Goal: Information Seeking & Learning: Find specific fact

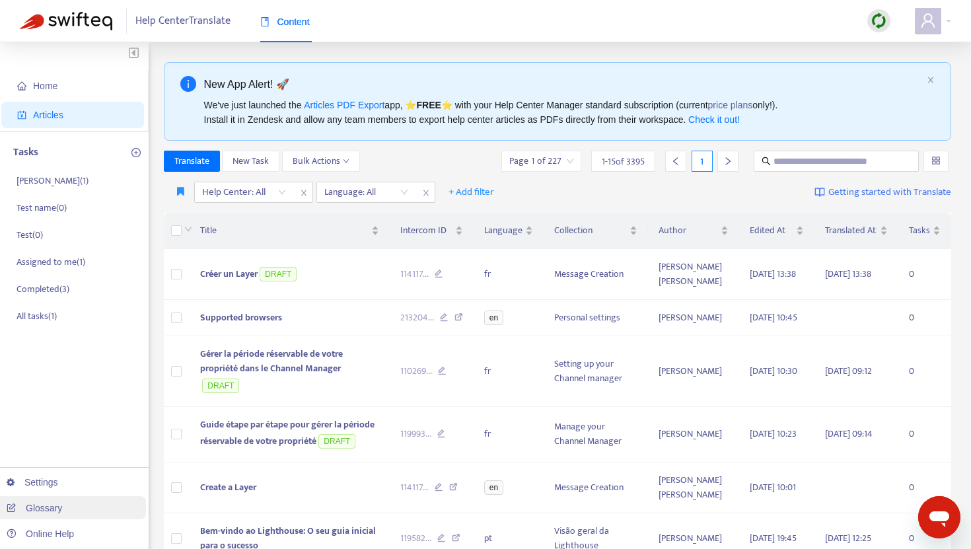
click at [32, 508] on link "Glossary" at bounding box center [34, 508] width 55 height 11
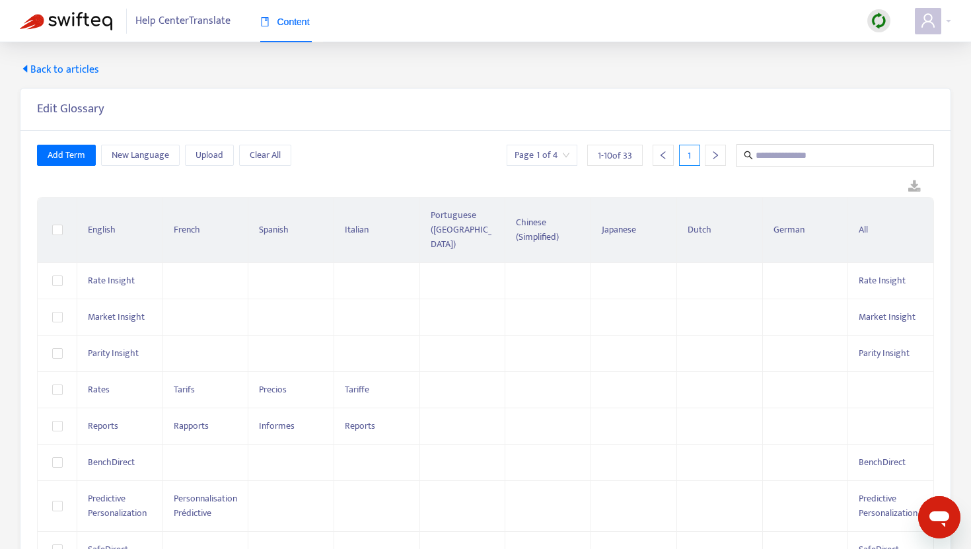
click at [707, 161] on div at bounding box center [715, 155] width 21 height 21
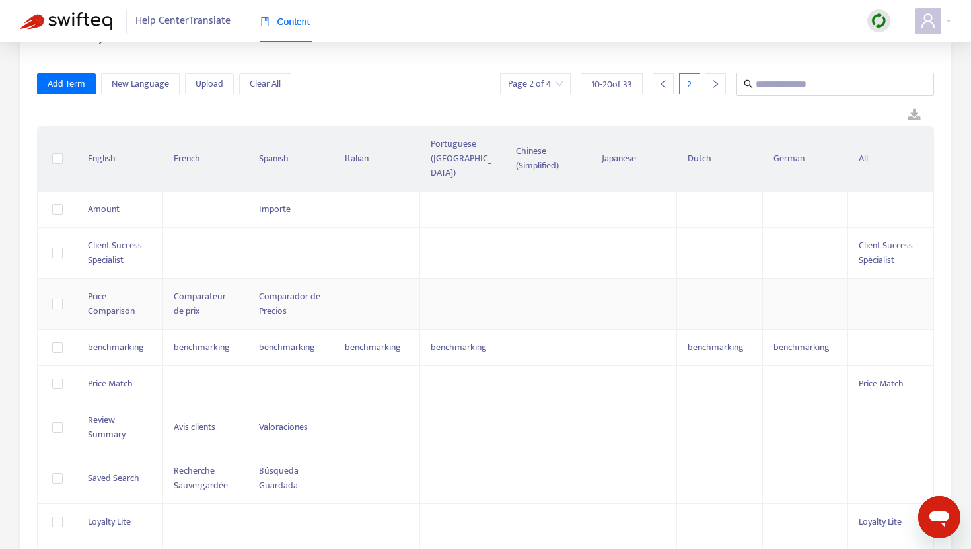
scroll to position [63, 0]
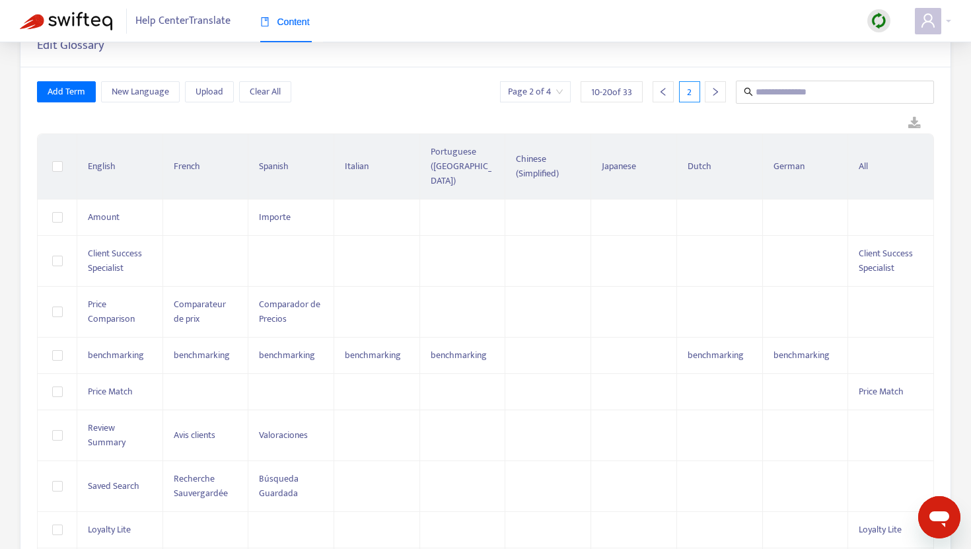
click at [721, 92] on div at bounding box center [715, 91] width 21 height 21
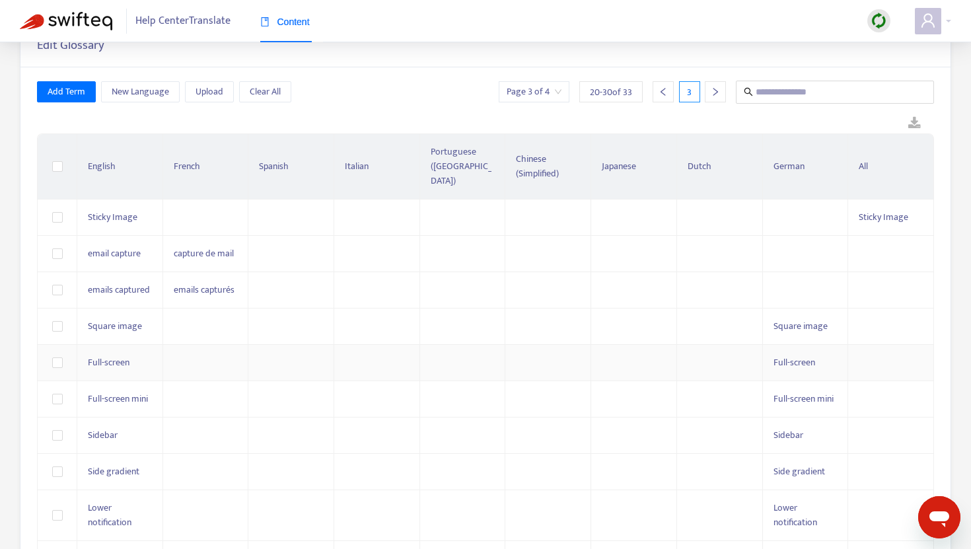
scroll to position [110, 0]
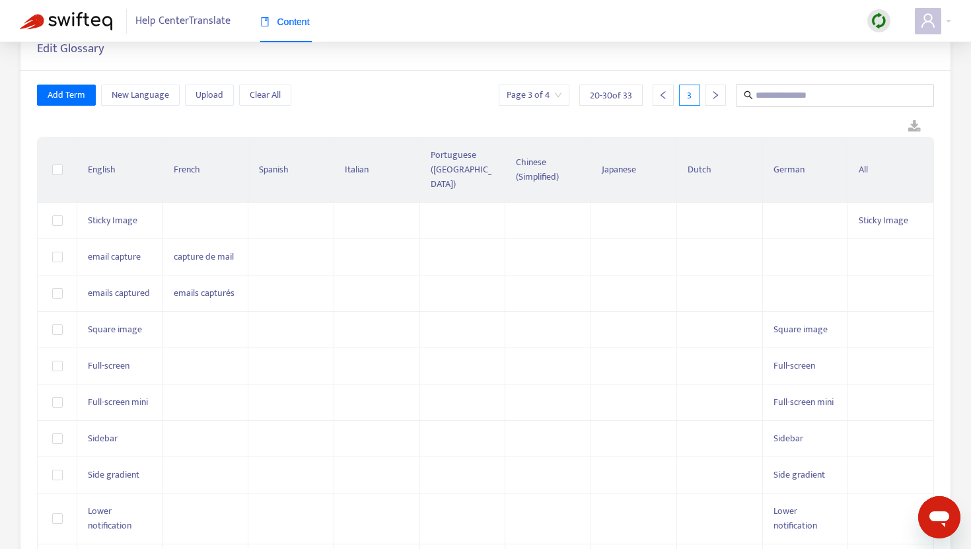
click at [717, 96] on icon "right" at bounding box center [715, 94] width 9 height 9
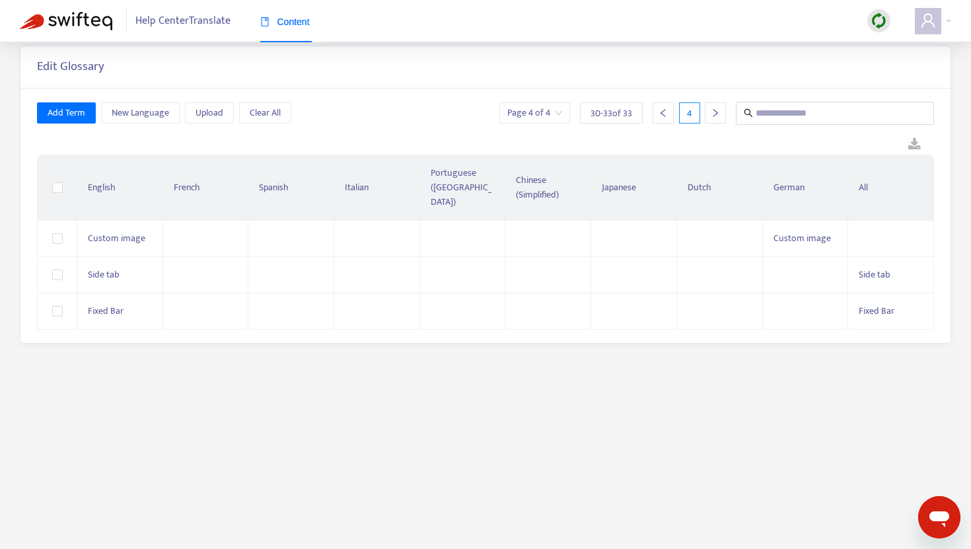
scroll to position [42, 0]
click at [798, 106] on input "text" at bounding box center [836, 113] width 160 height 17
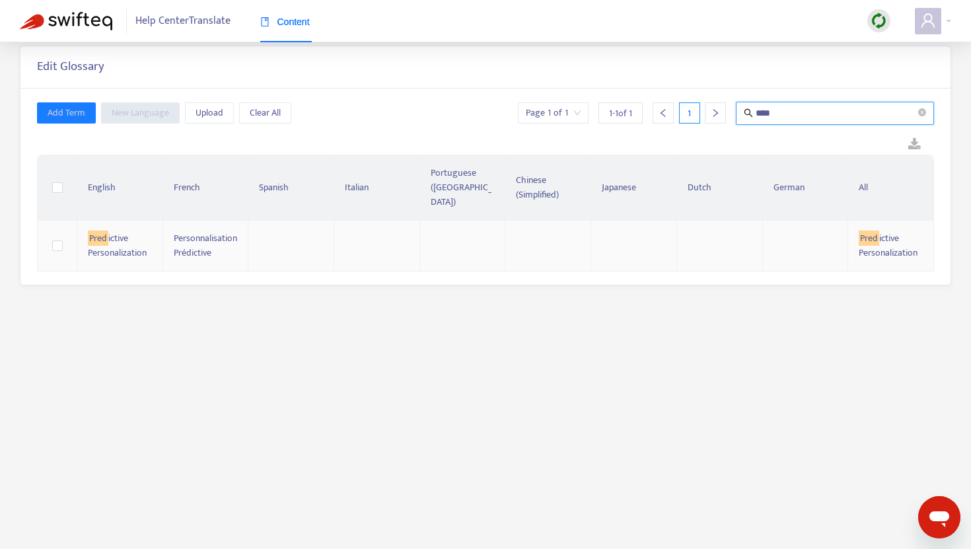
type input "****"
click at [223, 232] on div "Personnalisation Prédictive" at bounding box center [206, 245] width 64 height 29
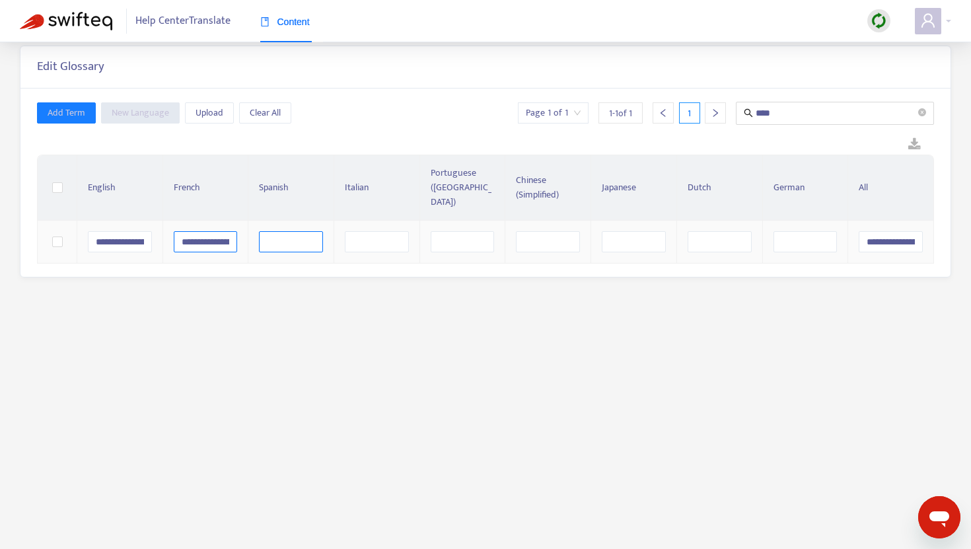
scroll to position [0, 67]
drag, startPoint x: 178, startPoint y: 229, endPoint x: 293, endPoint y: 231, distance: 115.0
click at [293, 231] on tr "**********" at bounding box center [486, 242] width 896 height 43
